Goal: Task Accomplishment & Management: Use online tool/utility

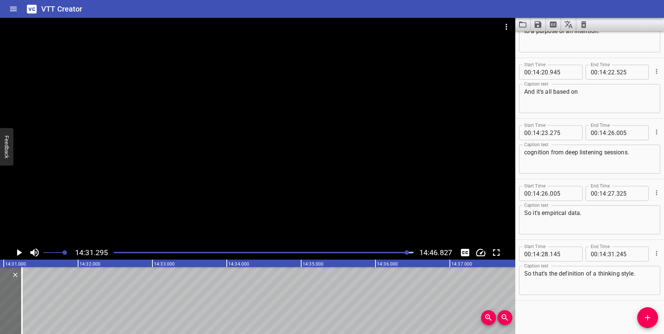
scroll to position [0, 64793]
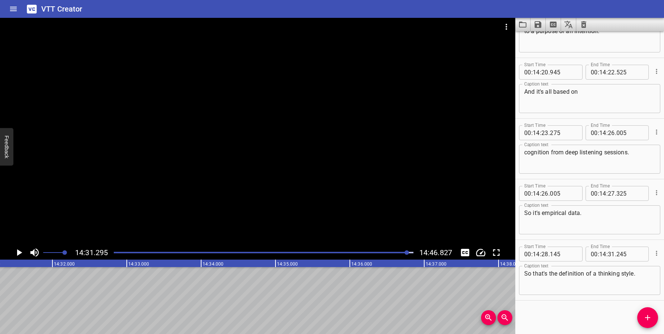
type textarea "Okay, so thinking styles are segments representing"
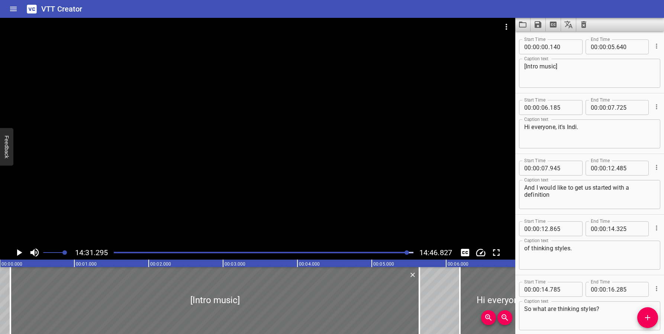
click at [19, 253] on icon "Play/Pause" at bounding box center [19, 252] width 5 height 7
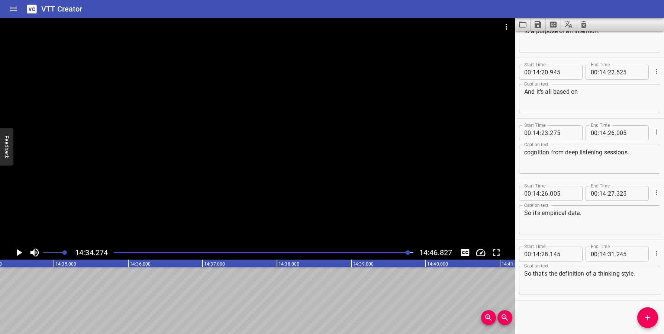
scroll to position [17672, 0]
click at [640, 319] on span "Add Cue" at bounding box center [647, 317] width 21 height 9
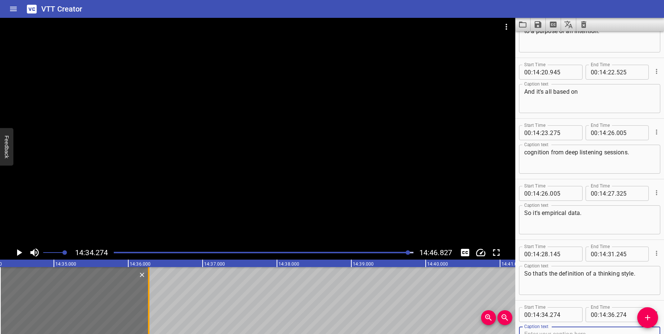
scroll to position [17676, 0]
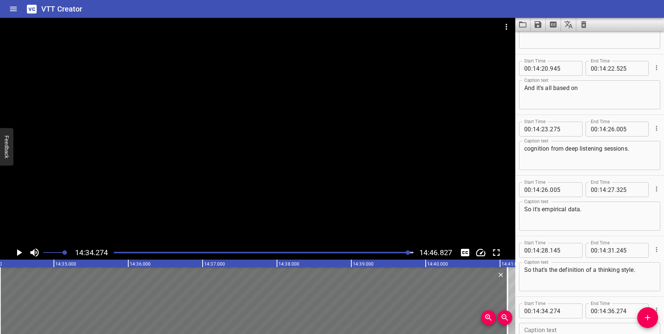
drag, startPoint x: 149, startPoint y: 289, endPoint x: 508, endPoint y: 298, distance: 358.9
click at [508, 298] on div at bounding box center [507, 300] width 1 height 67
type input "41"
type input "099"
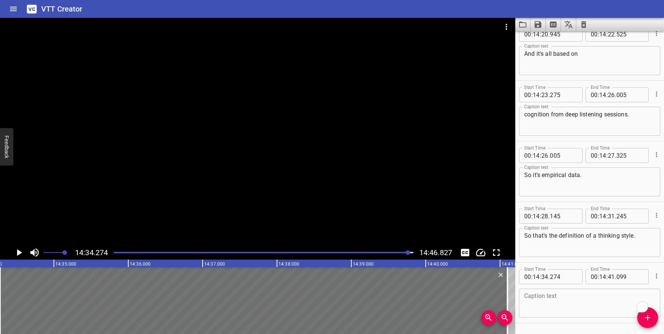
scroll to position [17733, 0]
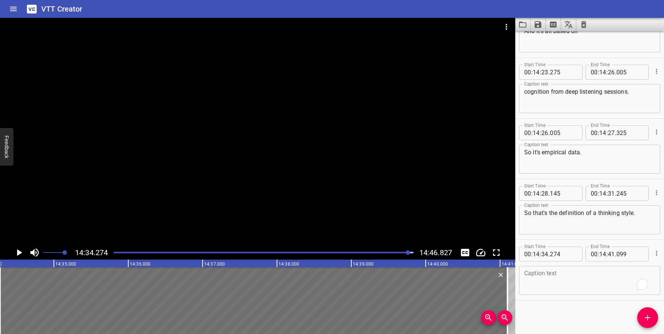
click at [545, 279] on textarea "To enrich screen reader interactions, please activate Accessibility in Grammarl…" at bounding box center [589, 280] width 131 height 21
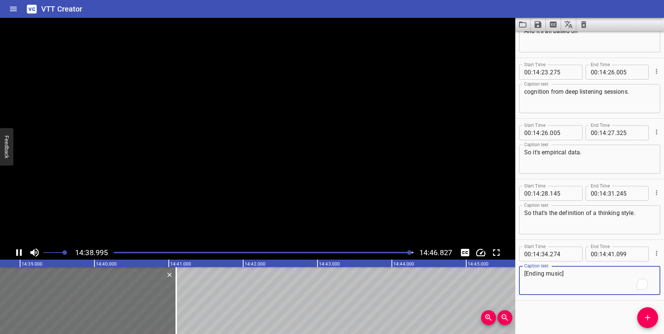
scroll to position [0, 65377]
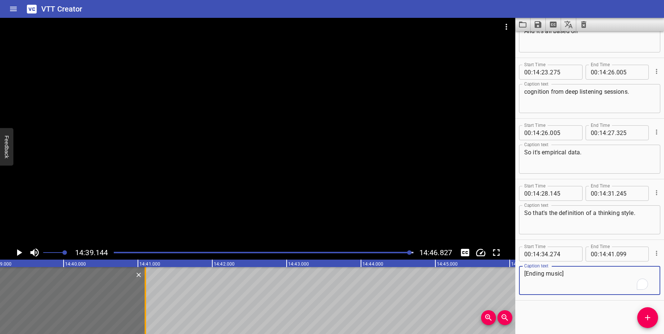
type textarea "[Ending music]"
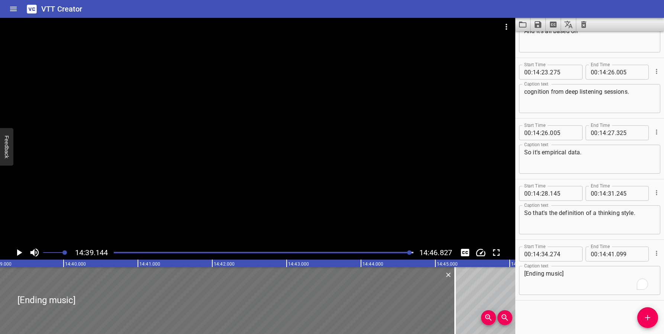
drag, startPoint x: 147, startPoint y: 288, endPoint x: 457, endPoint y: 296, distance: 309.8
click at [457, 296] on div at bounding box center [454, 300] width 7 height 67
type input "45"
type input "264"
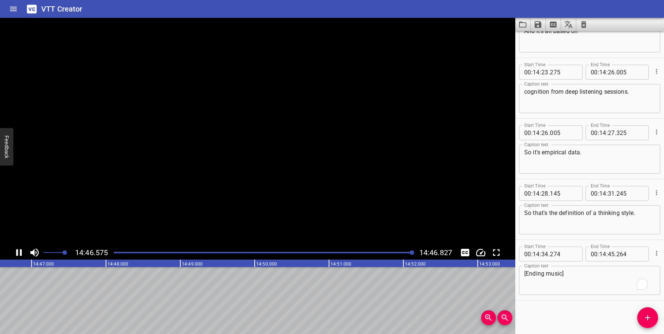
scroll to position [0, 65948]
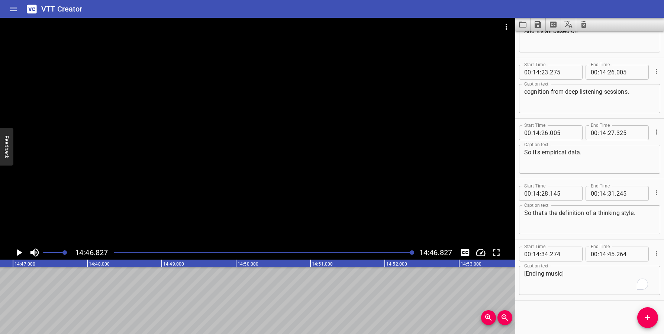
click at [409, 252] on div "Play progress" at bounding box center [263, 252] width 299 height 1
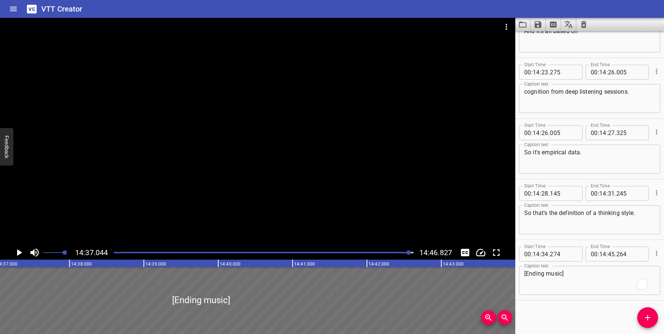
scroll to position [0, 65221]
click at [408, 252] on div at bounding box center [408, 252] width 4 height 4
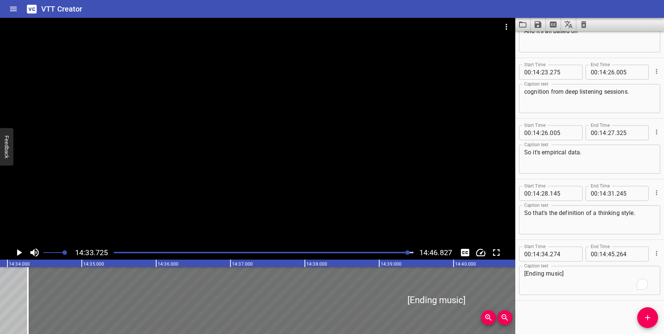
scroll to position [0, 64974]
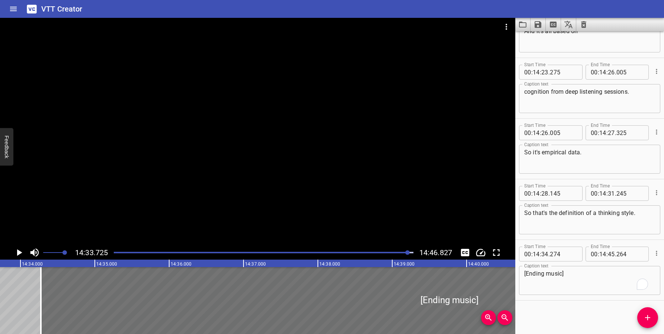
click at [405, 252] on div "Play progress" at bounding box center [258, 252] width 299 height 1
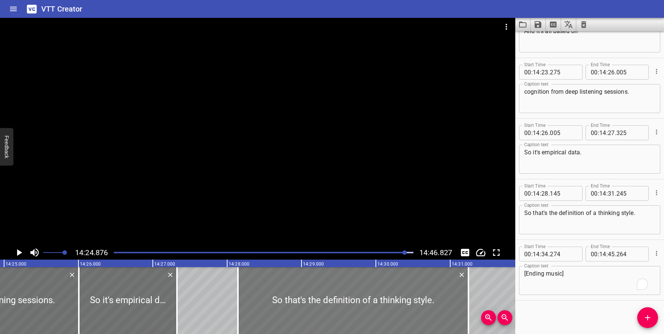
scroll to position [0, 64316]
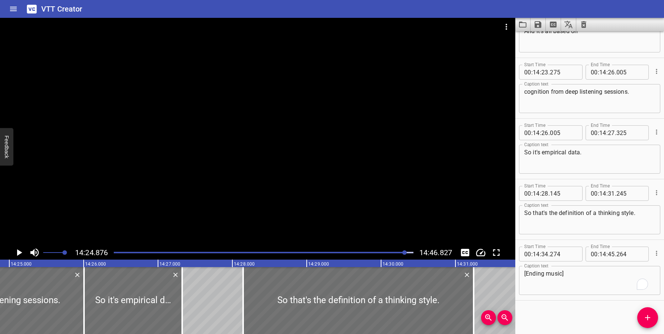
click at [19, 250] on icon "Play/Pause" at bounding box center [18, 252] width 11 height 11
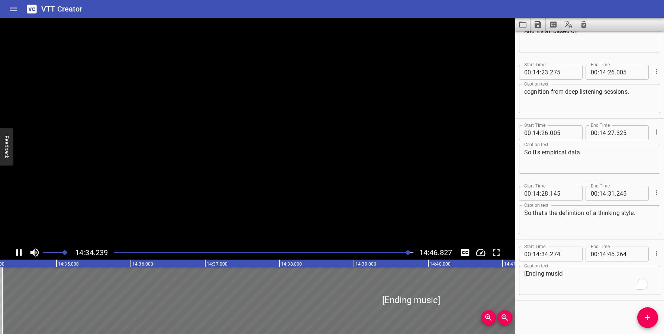
scroll to position [0, 65035]
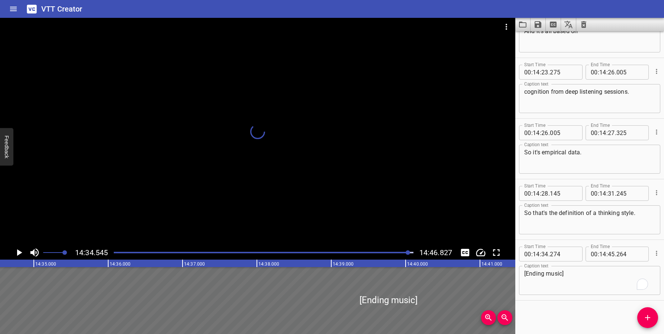
click at [407, 252] on div at bounding box center [408, 252] width 4 height 4
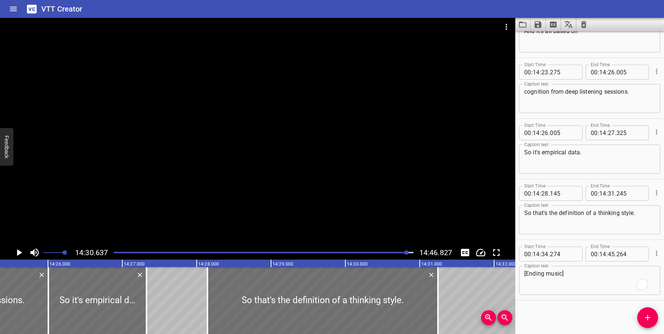
scroll to position [0, 64744]
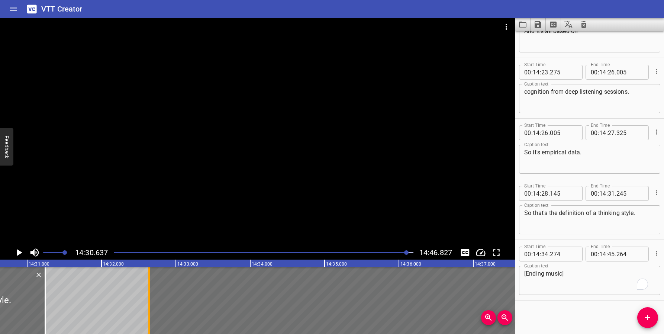
drag, startPoint x: 271, startPoint y: 295, endPoint x: 150, endPoint y: 287, distance: 121.9
click at [150, 287] on div at bounding box center [148, 300] width 7 height 67
type input "32"
type input "639"
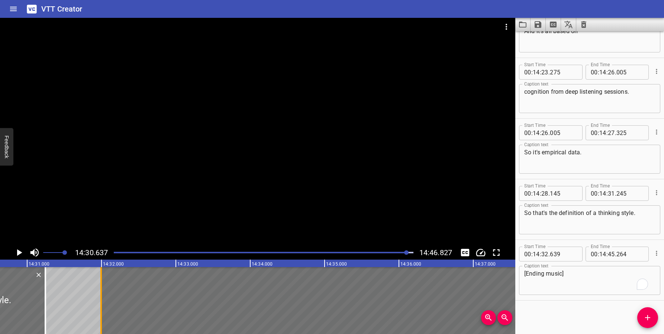
drag, startPoint x: 150, startPoint y: 287, endPoint x: 102, endPoint y: 295, distance: 48.7
click at [102, 295] on div at bounding box center [100, 300] width 7 height 67
type input "31"
type input "994"
click at [16, 251] on icon "Play/Pause" at bounding box center [18, 252] width 11 height 11
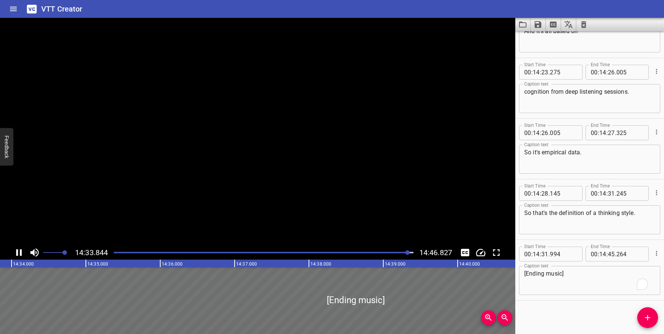
click at [17, 255] on icon "Play/Pause" at bounding box center [19, 252] width 6 height 7
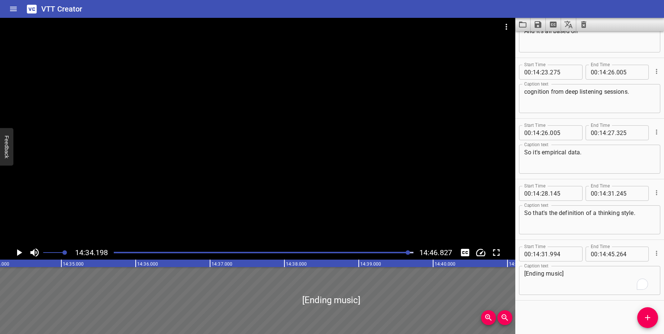
scroll to position [0, 65009]
click at [407, 253] on div at bounding box center [406, 252] width 4 height 4
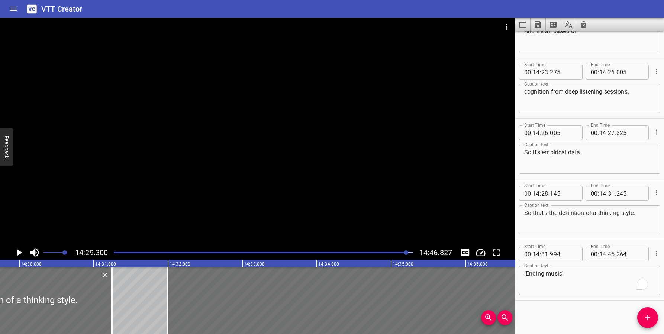
scroll to position [0, 64645]
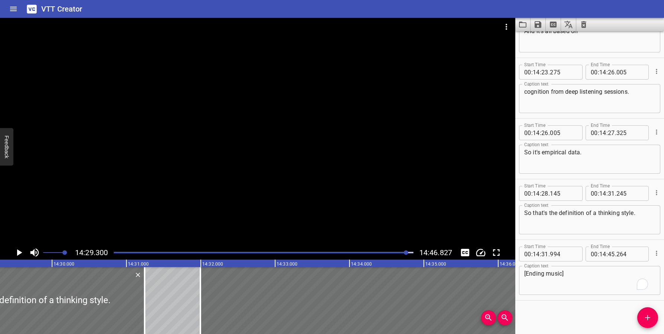
click at [19, 251] on icon "Play/Pause" at bounding box center [19, 252] width 5 height 7
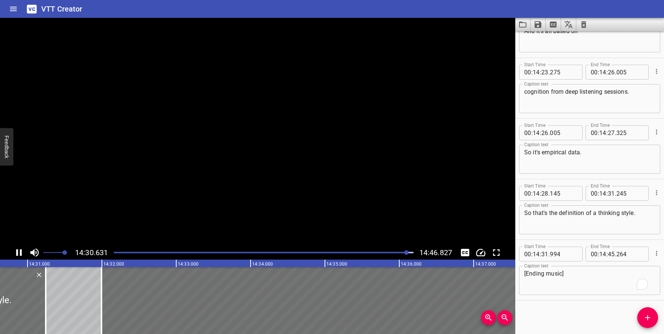
click at [19, 251] on icon "Play/Pause" at bounding box center [18, 252] width 11 height 11
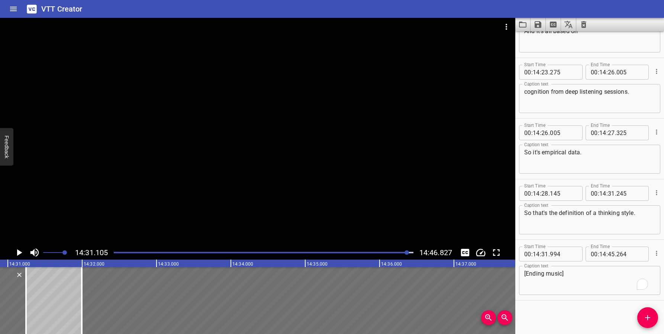
scroll to position [0, 64779]
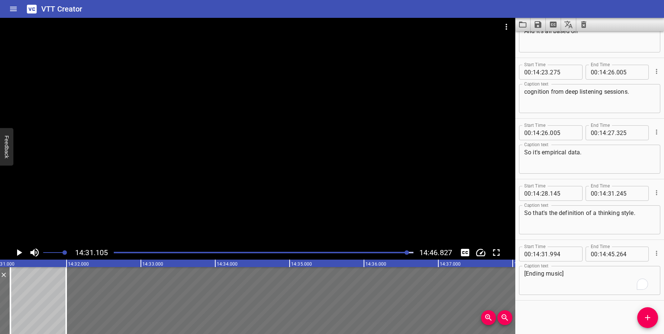
click at [19, 251] on icon "Play/Pause" at bounding box center [19, 252] width 5 height 7
click at [19, 251] on icon "Play/Pause" at bounding box center [18, 252] width 11 height 11
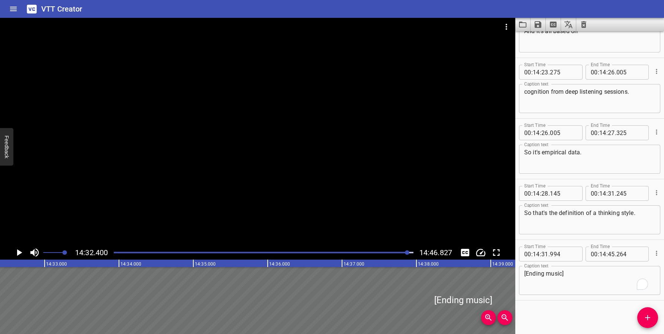
click at [405, 252] on div "Play progress" at bounding box center [258, 252] width 299 height 1
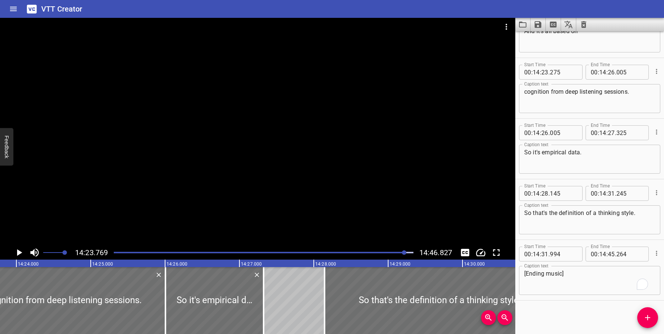
scroll to position [0, 64234]
click at [23, 251] on icon "Play/Pause" at bounding box center [18, 252] width 11 height 11
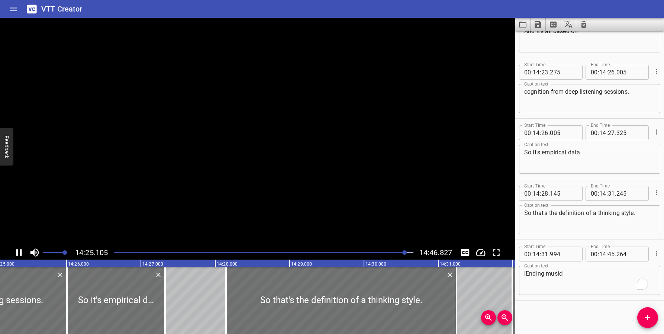
click at [23, 251] on icon "Play/Pause" at bounding box center [18, 252] width 11 height 11
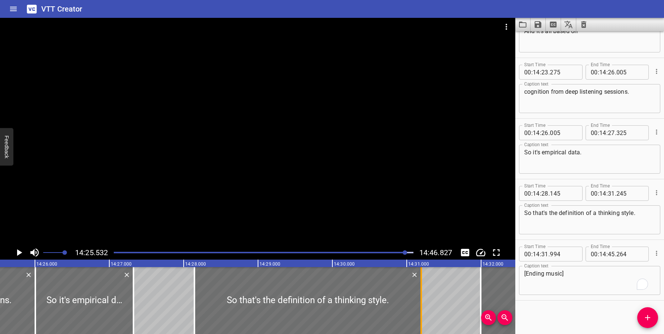
click at [422, 294] on div at bounding box center [421, 300] width 7 height 67
type input "195"
click at [20, 254] on icon "Play/Pause" at bounding box center [18, 252] width 11 height 11
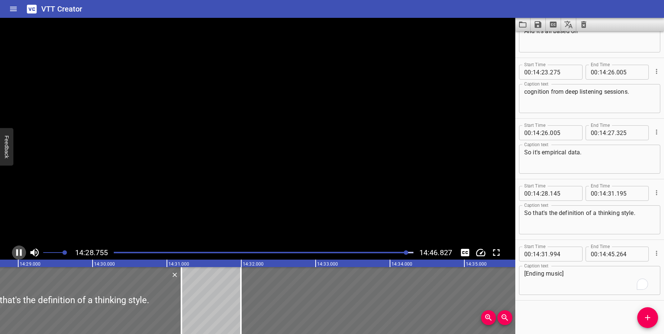
click at [20, 254] on icon "Play/Pause" at bounding box center [18, 252] width 11 height 11
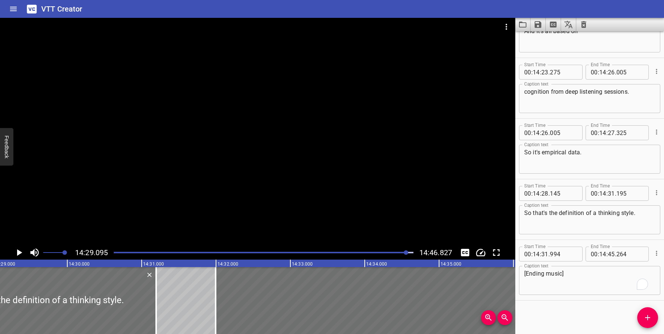
click at [20, 254] on icon "Play/Pause" at bounding box center [18, 252] width 11 height 11
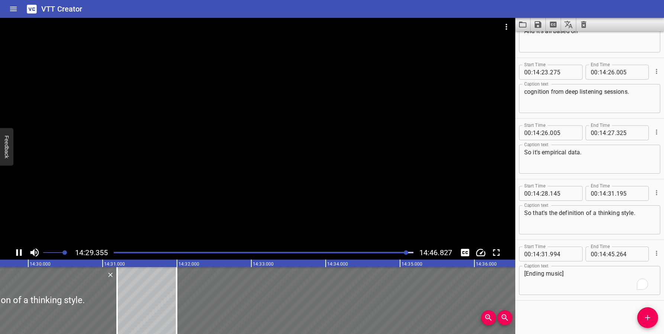
click at [20, 254] on icon "Play/Pause" at bounding box center [18, 252] width 11 height 11
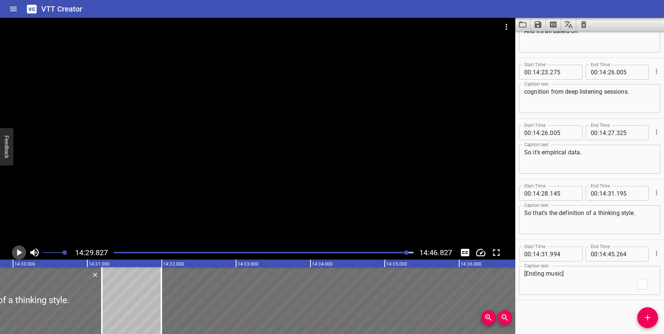
click at [20, 254] on icon "Play/Pause" at bounding box center [18, 252] width 11 height 11
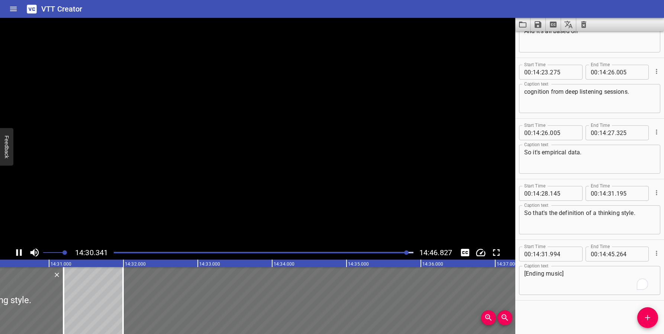
click at [20, 254] on icon "Play/Pause" at bounding box center [18, 252] width 11 height 11
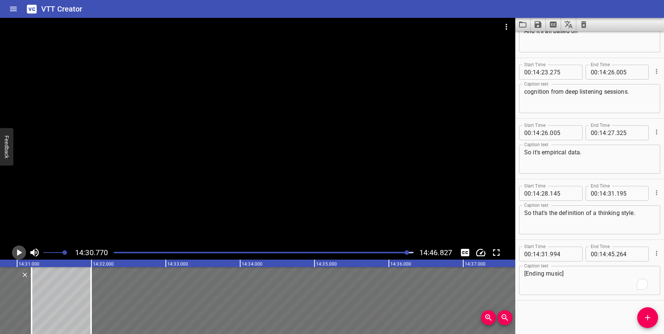
click at [20, 254] on icon "Play/Pause" at bounding box center [18, 252] width 11 height 11
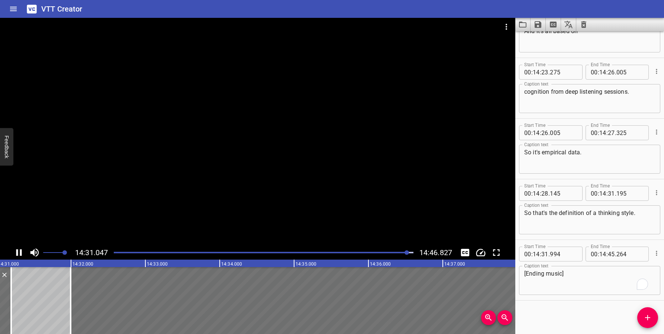
click at [20, 254] on icon "Play/Pause" at bounding box center [18, 252] width 11 height 11
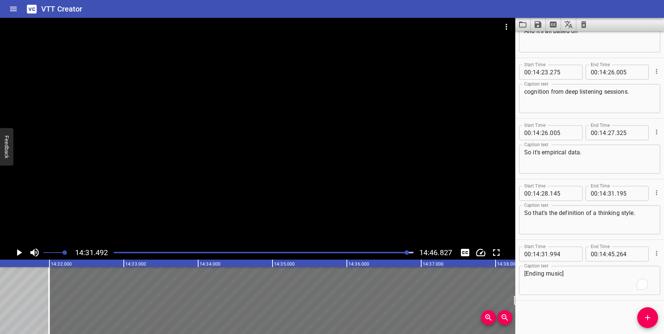
scroll to position [0, 64808]
click at [406, 254] on div at bounding box center [407, 252] width 4 height 4
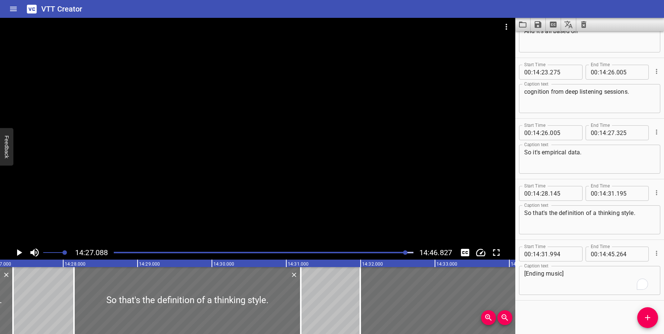
scroll to position [0, 64480]
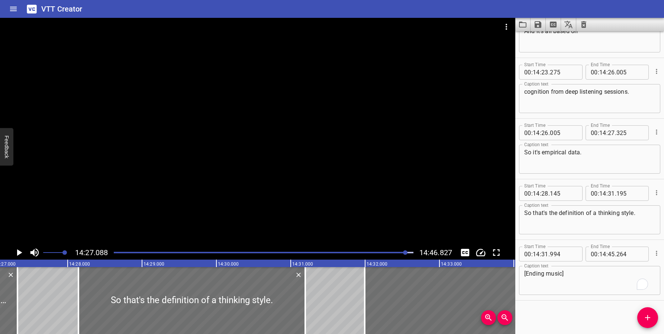
click at [20, 249] on icon "Play/Pause" at bounding box center [18, 252] width 11 height 11
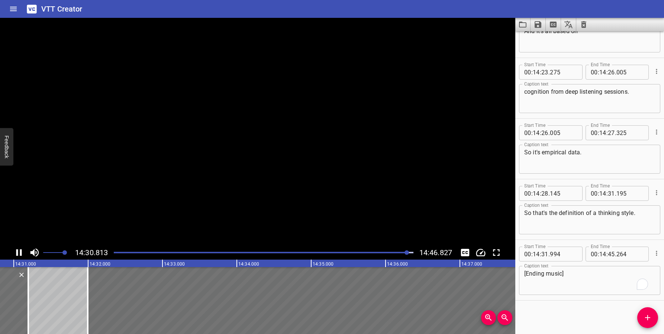
click at [20, 249] on icon "Play/Pause" at bounding box center [18, 252] width 11 height 11
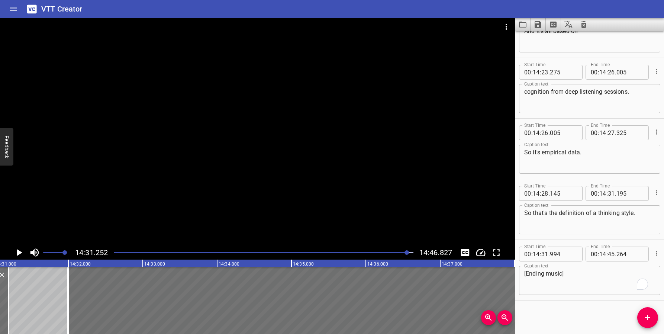
scroll to position [0, 64790]
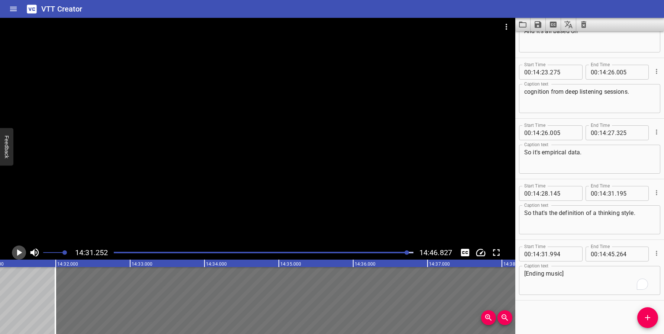
click at [20, 249] on icon "Play/Pause" at bounding box center [18, 252] width 11 height 11
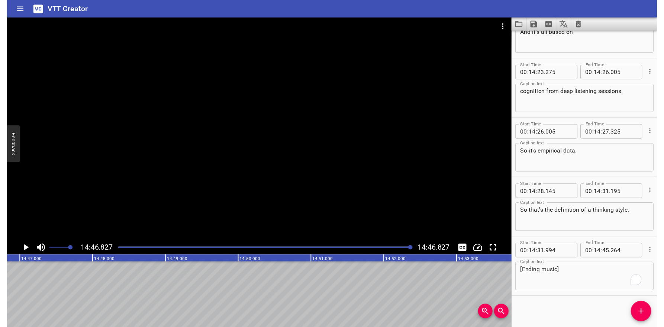
scroll to position [17733, 0]
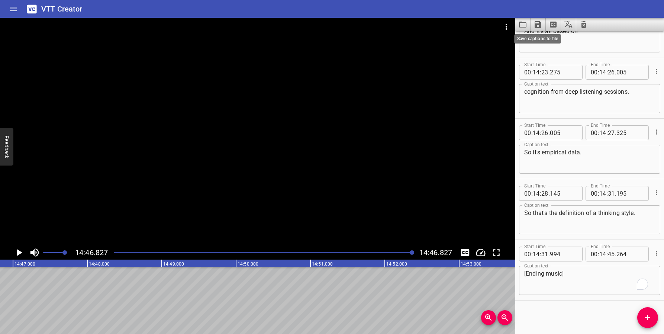
click at [542, 22] on icon "Save captions to file" at bounding box center [538, 24] width 9 height 9
click at [549, 40] on li "Save to VTT file" at bounding box center [558, 40] width 55 height 13
